Goal: Find specific page/section: Find specific page/section

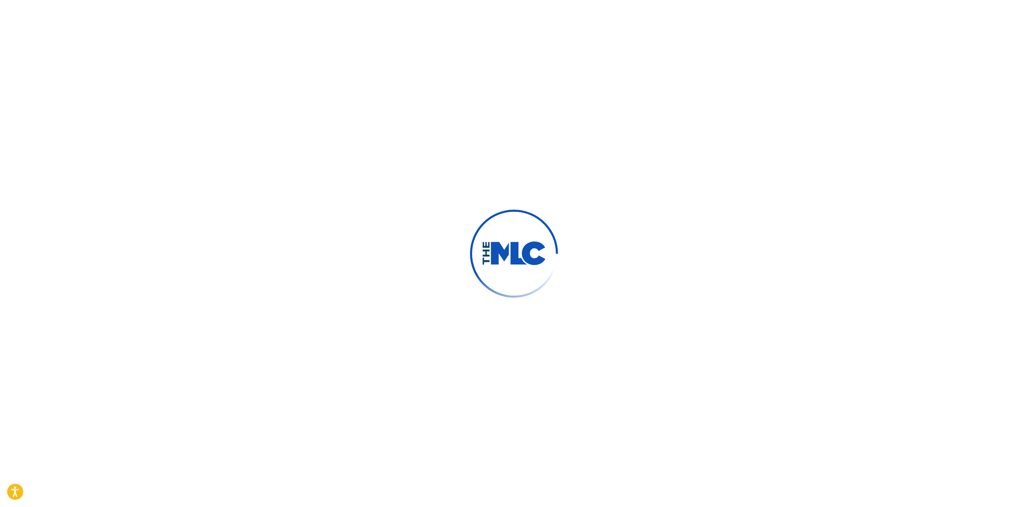
click at [988, 191] on div at bounding box center [514, 253] width 1028 height 507
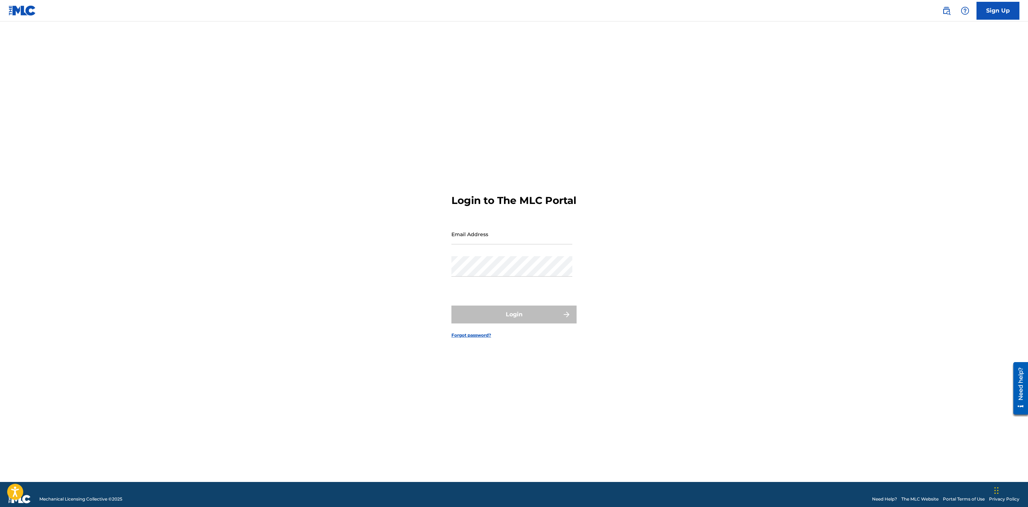
click at [540, 251] on div "Email Address" at bounding box center [511, 240] width 121 height 32
click at [539, 244] on input "Email Address" at bounding box center [511, 234] width 121 height 20
type input "[PERSON_NAME][EMAIL_ADDRESS][PERSON_NAME][DOMAIN_NAME]"
click at [451, 305] on button "Login" at bounding box center [513, 314] width 125 height 18
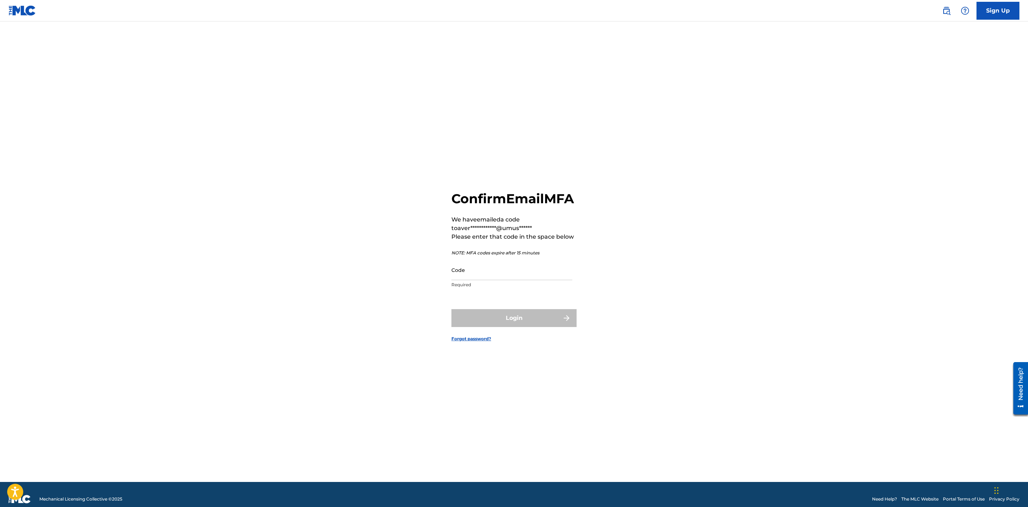
drag, startPoint x: 494, startPoint y: 285, endPoint x: 499, endPoint y: 278, distance: 9.4
click at [494, 280] on input "Code" at bounding box center [511, 270] width 121 height 20
paste input "150829"
type input "150829"
click at [451, 309] on button "Login" at bounding box center [513, 318] width 125 height 18
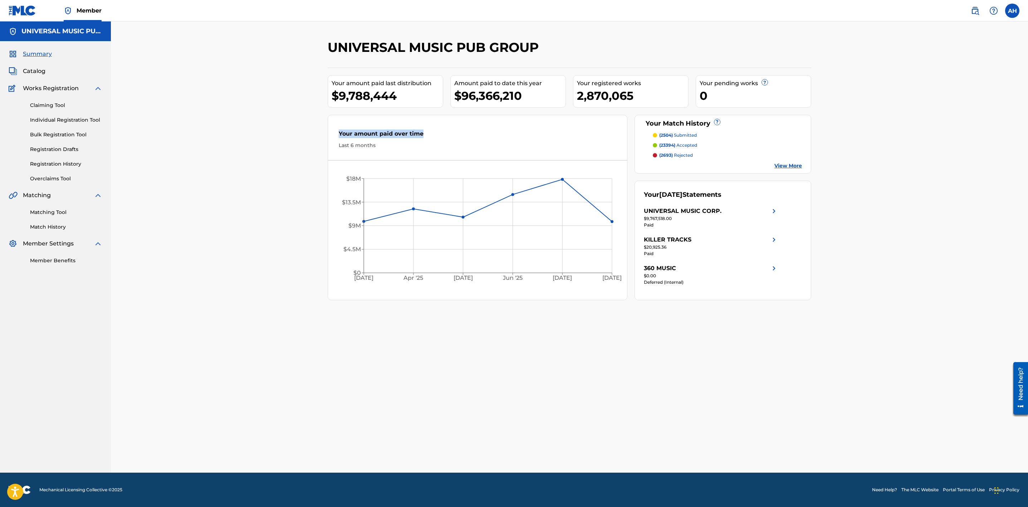
drag, startPoint x: 424, startPoint y: 133, endPoint x: 295, endPoint y: 132, distance: 129.1
click at [298, 132] on div "UNIVERSAL MUSIC PUB GROUP Your amount paid last distribution $9,788,444 Amount …" at bounding box center [569, 246] width 917 height 451
click at [289, 133] on div "UNIVERSAL MUSIC PUB GROUP Your amount paid last distribution $9,788,444 Amount …" at bounding box center [569, 246] width 917 height 451
drag, startPoint x: 28, startPoint y: 68, endPoint x: 289, endPoint y: 39, distance: 262.3
click at [28, 68] on span "Catalog" at bounding box center [34, 71] width 23 height 9
